Goal: Task Accomplishment & Management: Manage account settings

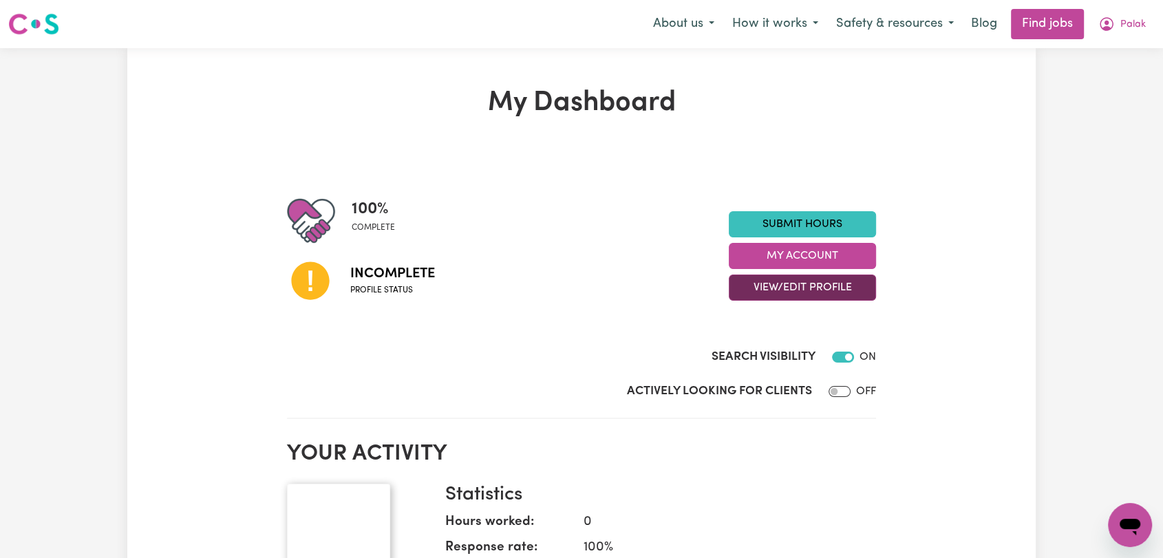
click at [789, 286] on button "View/Edit Profile" at bounding box center [802, 288] width 147 height 26
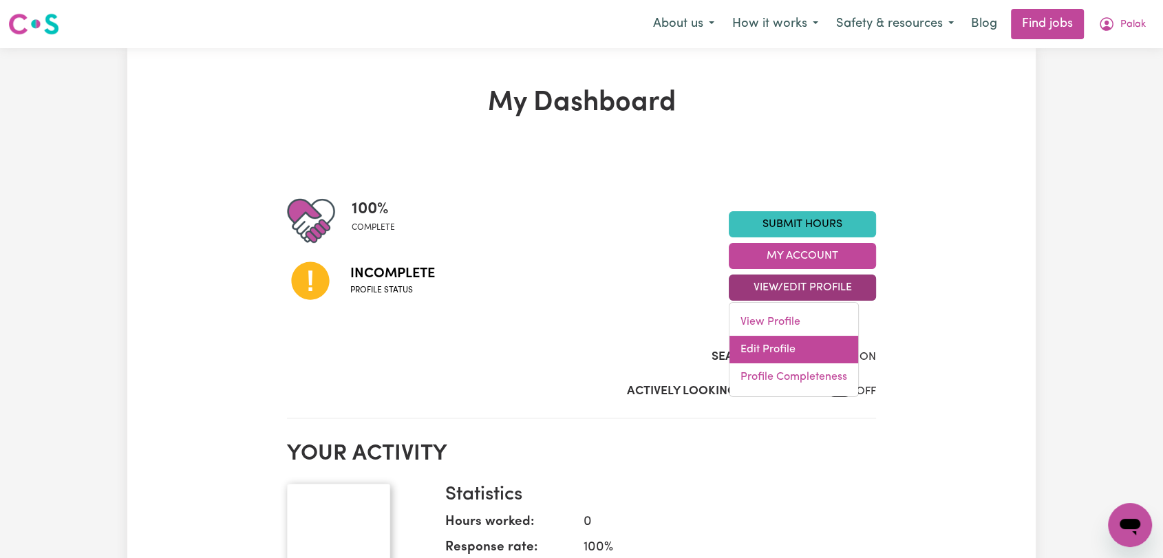
click at [798, 343] on link "Edit Profile" at bounding box center [794, 350] width 129 height 28
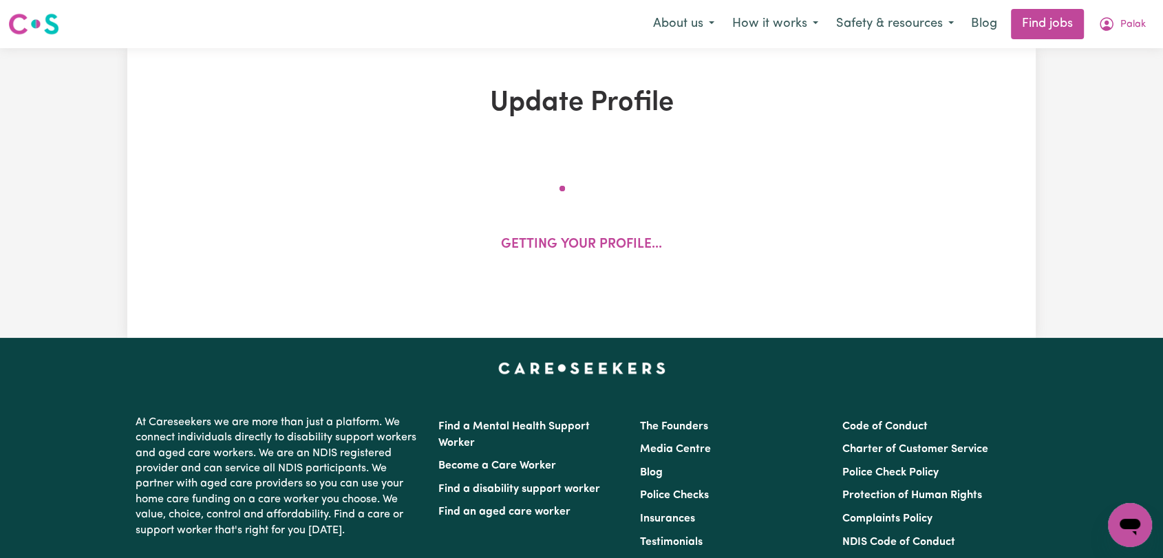
select select "[DEMOGRAPHIC_DATA]"
select select "Student Visa"
select select "Studying a healthcare related degree or qualification"
select select "45"
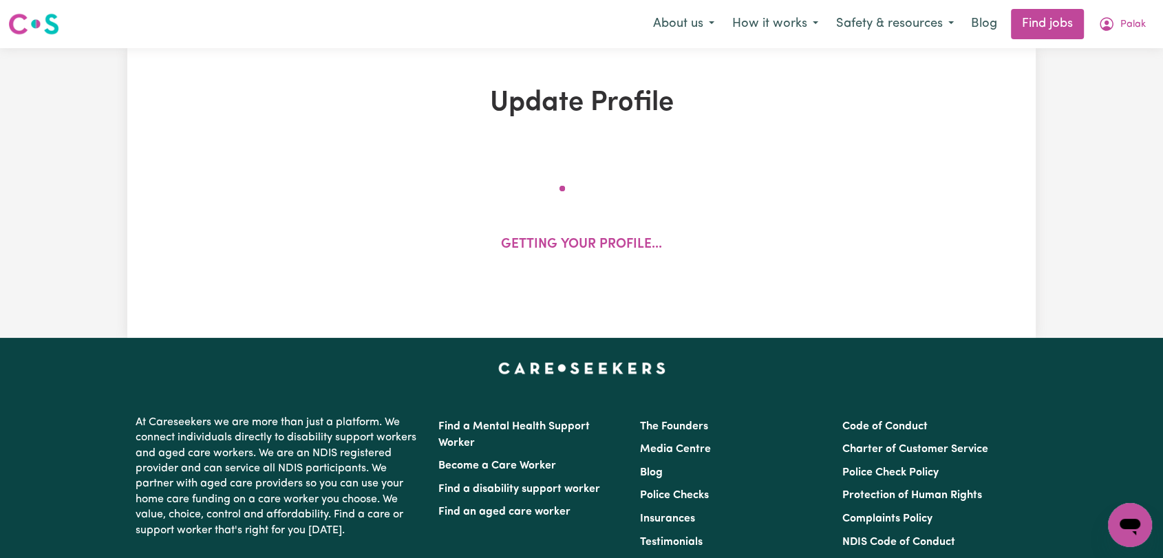
select select "70"
select select "80"
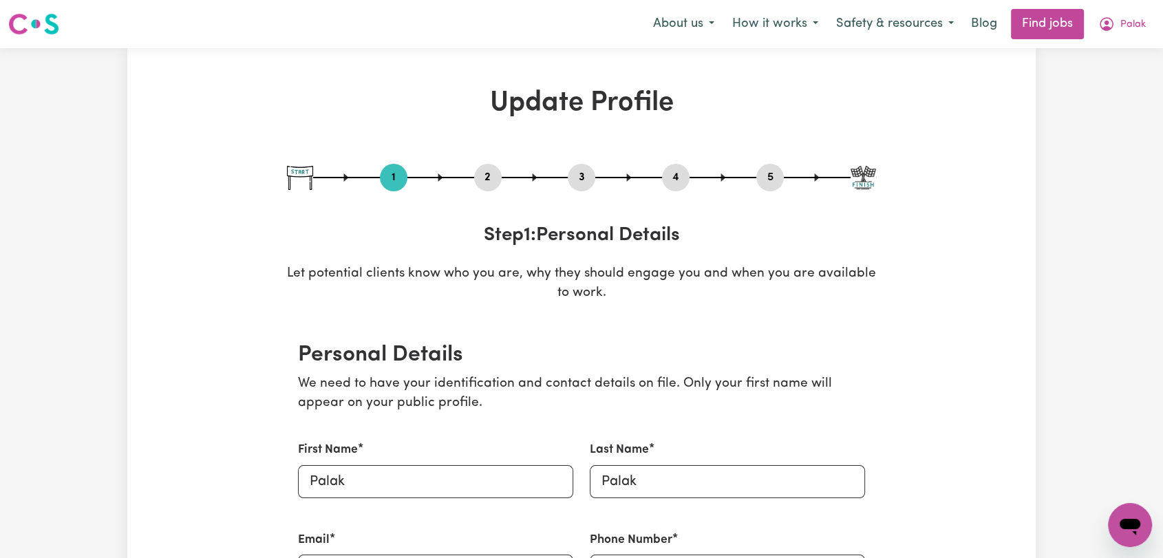
click at [491, 177] on button "2" at bounding box center [488, 178] width 28 height 18
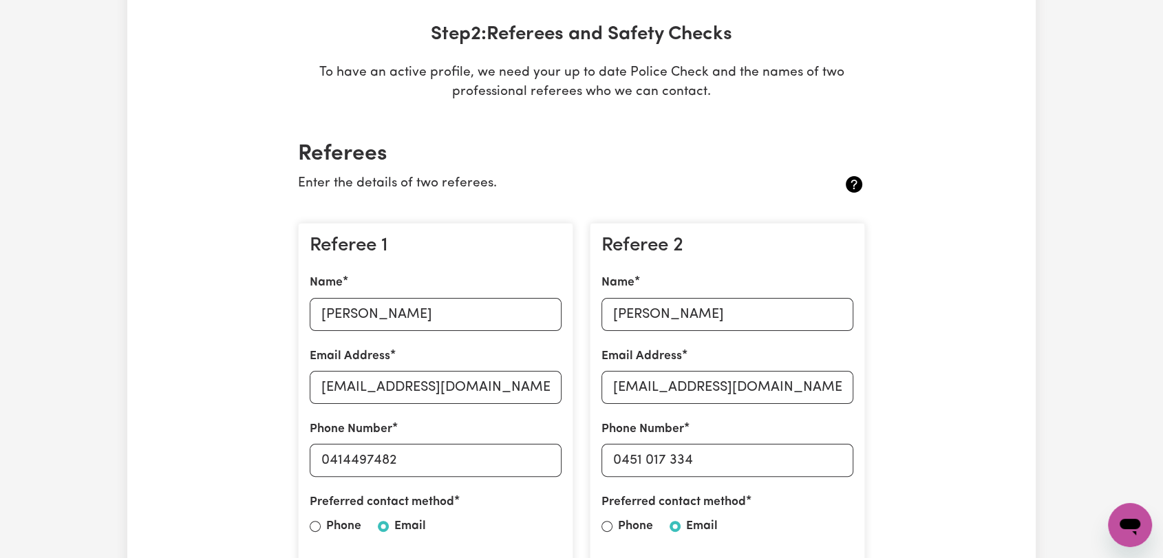
scroll to position [76, 0]
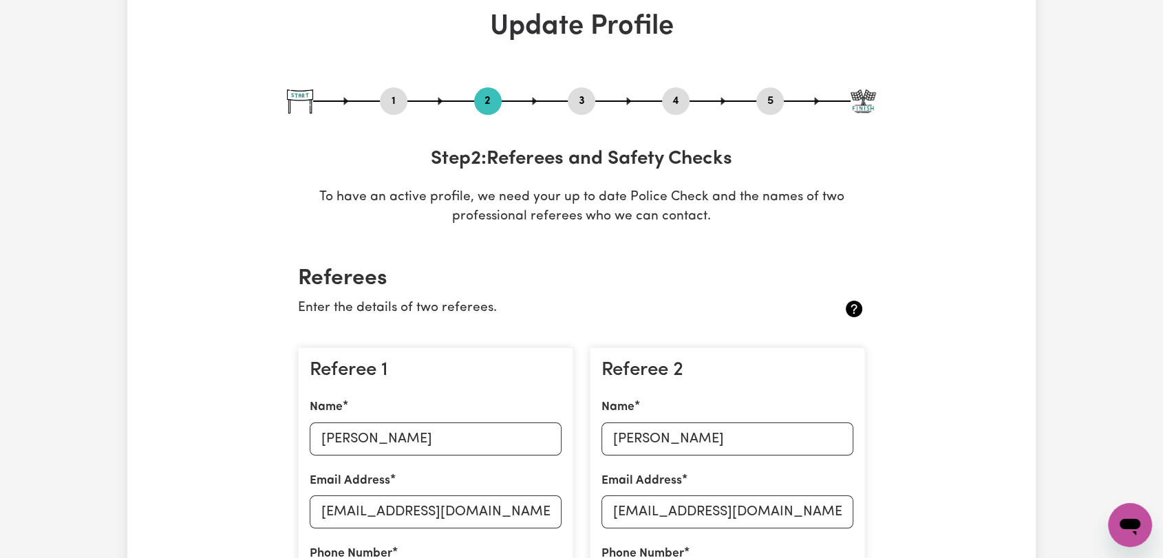
drag, startPoint x: 684, startPoint y: 117, endPoint x: 677, endPoint y: 114, distance: 7.4
click at [681, 117] on div "1 2 3 4 5 Step 2 : Referees and Safety Checks To have an active profile, we nee…" at bounding box center [581, 157] width 589 height 140
click at [673, 105] on button "4" at bounding box center [676, 101] width 28 height 18
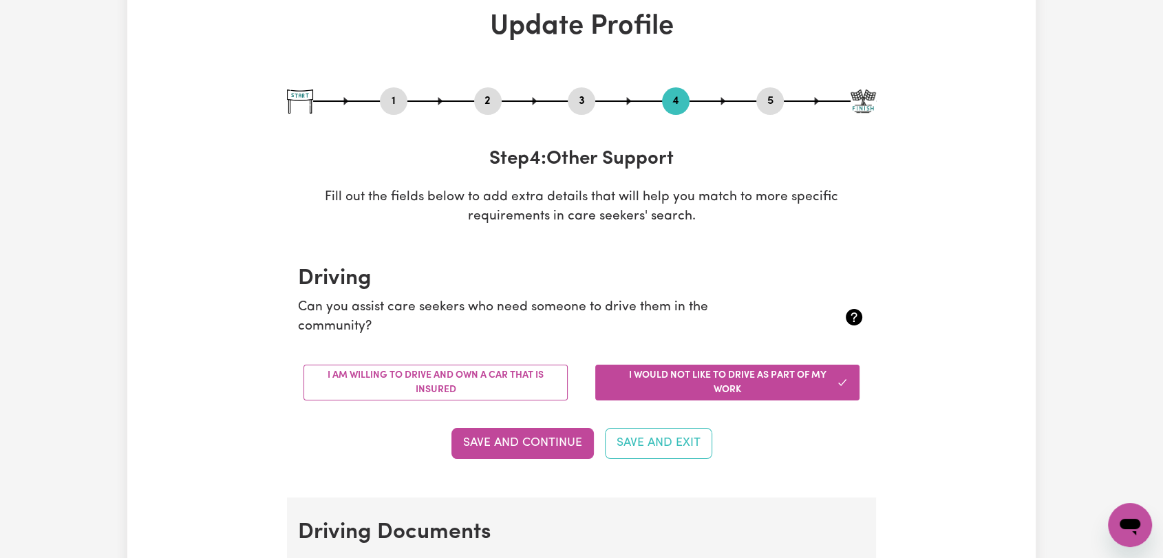
scroll to position [153, 0]
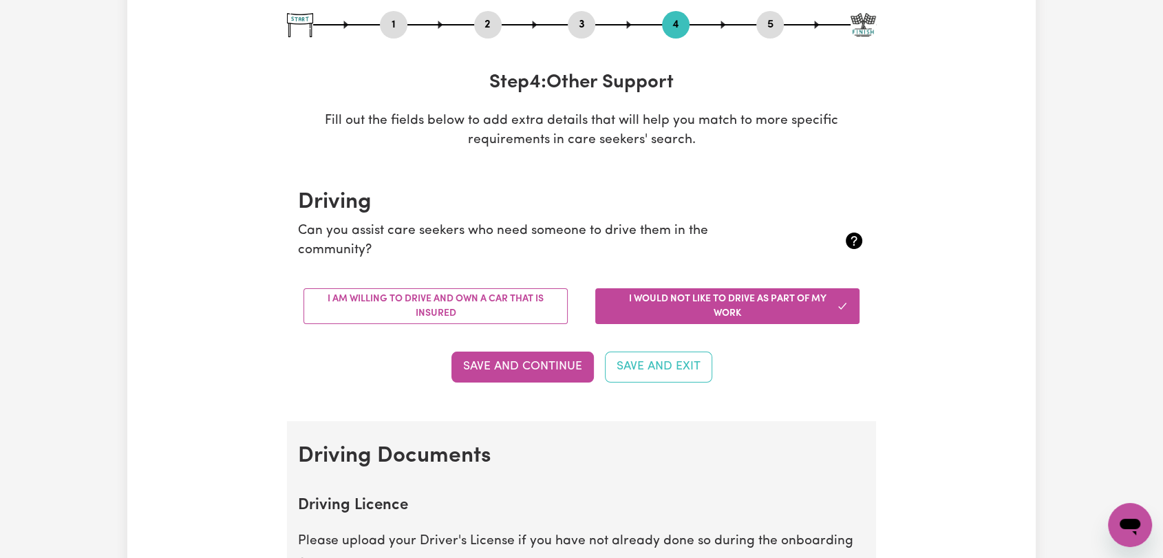
click at [765, 25] on button "5" at bounding box center [770, 25] width 28 height 18
select select "I am providing services by being employed by an organisation"
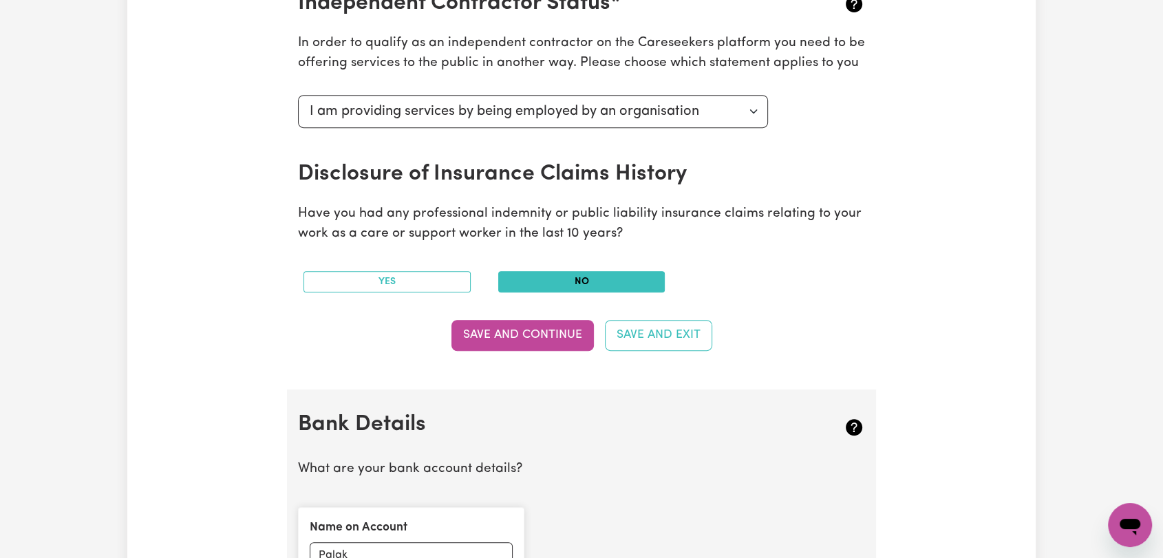
scroll to position [458, 0]
